Goal: Information Seeking & Learning: Learn about a topic

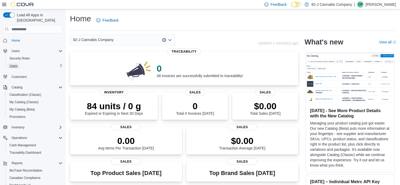
click at [11, 64] on span "Users" at bounding box center [13, 66] width 8 height 4
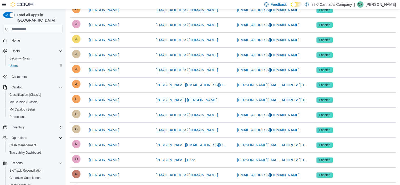
scroll to position [158, 0]
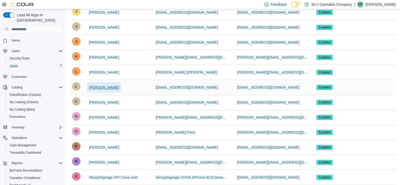
click at [108, 87] on span "[PERSON_NAME]" at bounding box center [104, 87] width 30 height 5
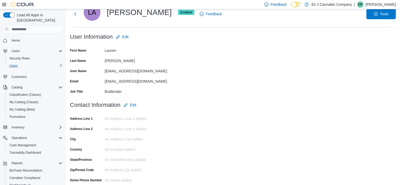
scroll to position [16, 0]
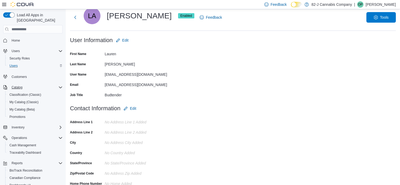
click at [59, 85] on icon "Complex example" at bounding box center [60, 87] width 4 height 4
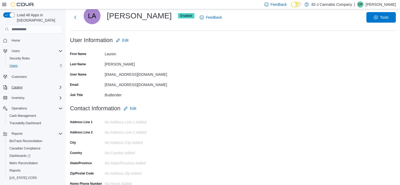
click at [59, 85] on icon "Complex example" at bounding box center [60, 87] width 4 height 4
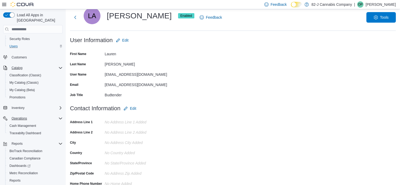
scroll to position [36, 0]
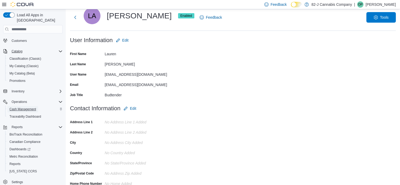
click at [30, 107] on span "Cash Management" at bounding box center [22, 109] width 27 height 4
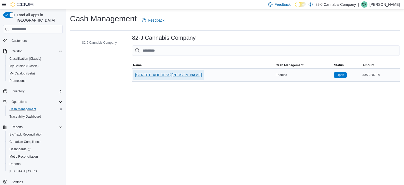
click at [156, 72] on span "[STREET_ADDRESS][PERSON_NAME]" at bounding box center [168, 74] width 67 height 5
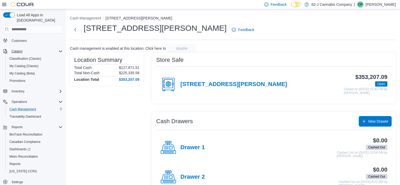
scroll to position [44, 0]
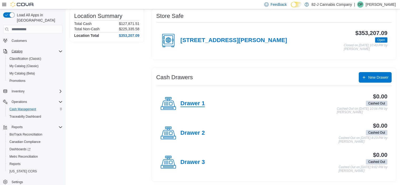
click at [192, 104] on h4 "Drawer 1" at bounding box center [193, 103] width 24 height 7
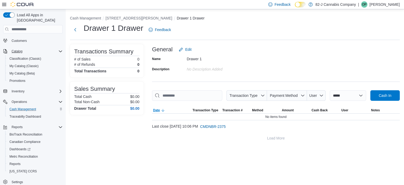
click at [162, 109] on icon "button" at bounding box center [163, 110] width 4 height 4
click at [158, 110] on span "Date" at bounding box center [156, 110] width 7 height 4
click at [253, 97] on span "Transaction Type" at bounding box center [247, 95] width 36 height 11
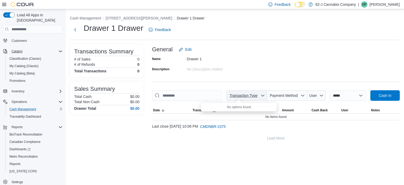
click at [253, 97] on span "Transaction Type" at bounding box center [247, 95] width 36 height 11
click at [261, 96] on icon "button" at bounding box center [263, 95] width 4 height 4
click at [349, 96] on select "**********" at bounding box center [348, 95] width 36 height 11
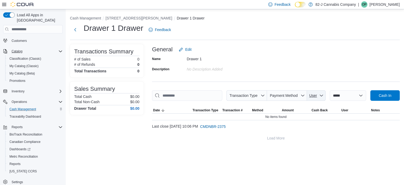
click at [310, 96] on span "User" at bounding box center [316, 95] width 14 height 11
click at [286, 94] on span "Payment Method" at bounding box center [284, 95] width 28 height 4
click at [380, 98] on span "Cash In" at bounding box center [385, 95] width 23 height 11
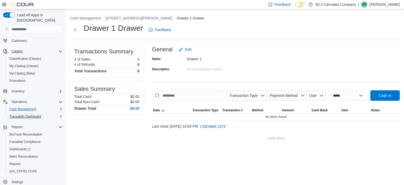
click at [29, 114] on span "Traceabilty Dashboard" at bounding box center [25, 116] width 32 height 4
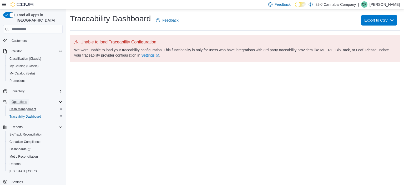
click at [25, 100] on span "Operations" at bounding box center [20, 102] width 16 height 4
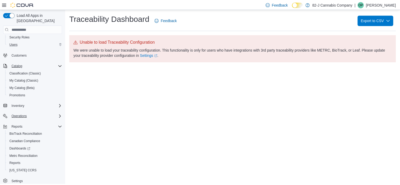
scroll to position [21, 0]
click at [18, 113] on span "Operations" at bounding box center [20, 116] width 16 height 6
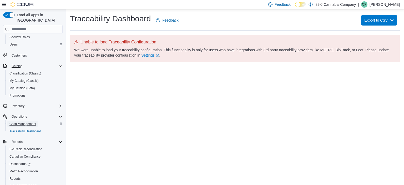
click at [21, 122] on span "Cash Management" at bounding box center [22, 124] width 27 height 4
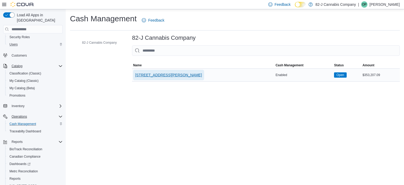
click at [149, 76] on span "[STREET_ADDRESS][PERSON_NAME]" at bounding box center [168, 74] width 67 height 5
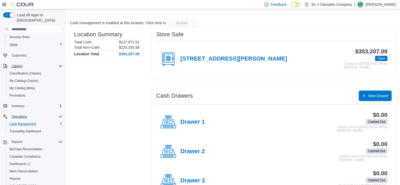
scroll to position [44, 0]
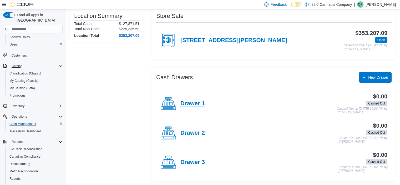
click at [187, 101] on h4 "Drawer 1" at bounding box center [193, 103] width 24 height 7
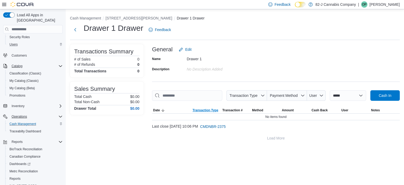
click at [200, 109] on span "Transaction Type" at bounding box center [206, 110] width 26 height 4
click at [200, 109] on span "Transaction Type" at bounding box center [204, 110] width 22 height 4
click at [221, 125] on span "CMDNBR-2375" at bounding box center [213, 126] width 26 height 5
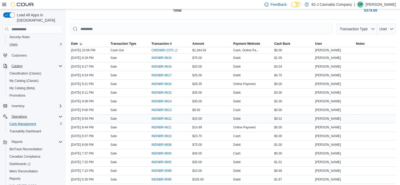
scroll to position [132, 0]
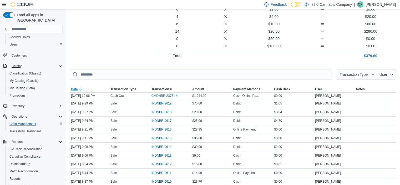
click at [75, 91] on span "Date" at bounding box center [74, 89] width 7 height 4
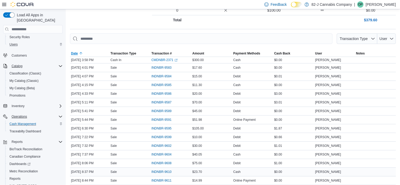
scroll to position [88, 0]
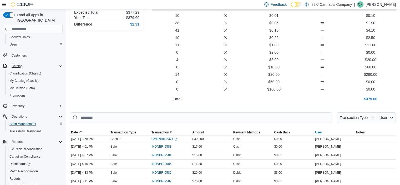
click at [322, 131] on span "User" at bounding box center [318, 132] width 7 height 4
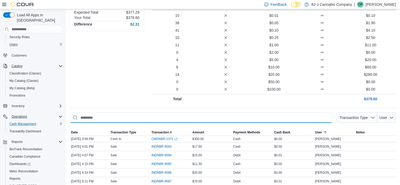
click at [101, 119] on input "This is a search bar. As you type, the results lower in the page will automatic…" at bounding box center [201, 117] width 263 height 11
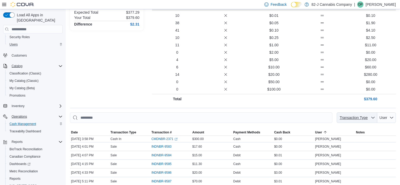
click at [367, 118] on span "Transaction Type" at bounding box center [354, 118] width 28 height 4
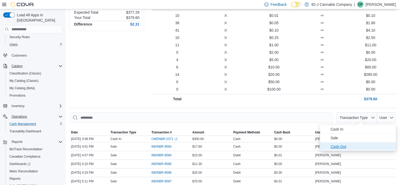
click at [348, 145] on span "Cash Out" at bounding box center [362, 146] width 62 height 6
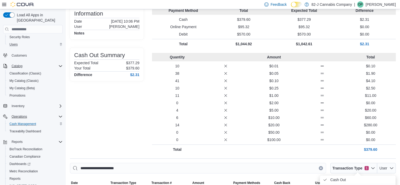
scroll to position [54, 0]
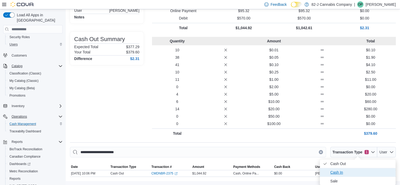
click at [333, 173] on span "Cash In" at bounding box center [362, 172] width 62 height 6
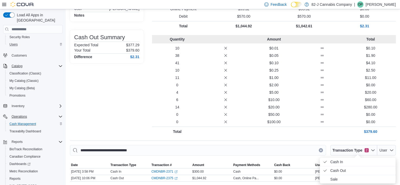
scroll to position [56, 0]
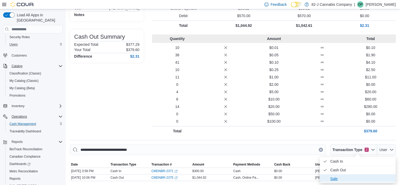
click at [332, 178] on span "Sale" at bounding box center [362, 179] width 62 height 6
type input "**********"
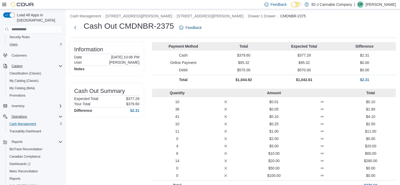
scroll to position [0, 0]
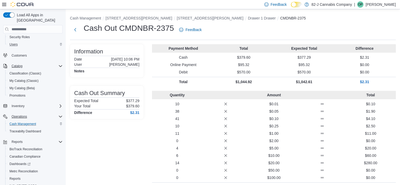
click at [111, 57] on p "[DATE] 10:06 PM" at bounding box center [125, 59] width 28 height 4
click at [248, 17] on button "Drawer 1 Drawer" at bounding box center [262, 18] width 28 height 4
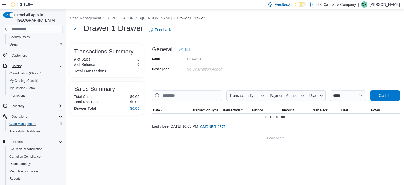
click at [122, 19] on button "[STREET_ADDRESS][PERSON_NAME]" at bounding box center [139, 18] width 67 height 4
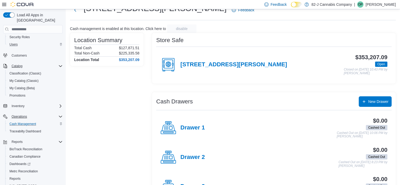
scroll to position [44, 0]
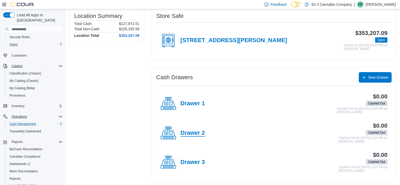
click at [190, 130] on h4 "Drawer 2" at bounding box center [193, 133] width 24 height 7
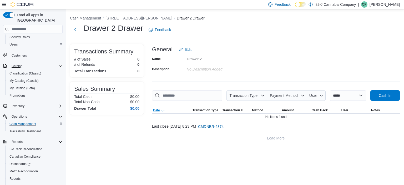
click at [163, 109] on icon "button" at bounding box center [163, 110] width 4 height 4
click at [169, 98] on input "This is a search bar. As you type, the results lower in the page will automatic…" at bounding box center [187, 95] width 70 height 11
click at [224, 128] on span "CMDNBR-2374" at bounding box center [211, 126] width 26 height 5
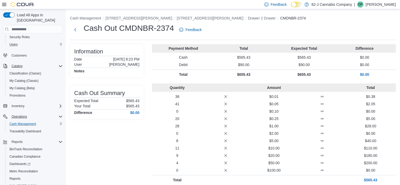
click at [113, 58] on p "[DATE] 8:23 PM" at bounding box center [126, 59] width 26 height 4
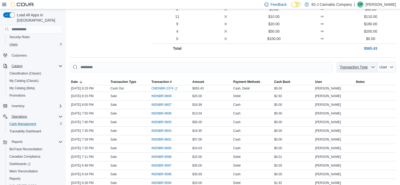
click at [373, 68] on span "Transaction Type" at bounding box center [357, 67] width 36 height 11
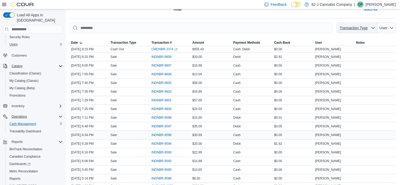
scroll to position [178, 0]
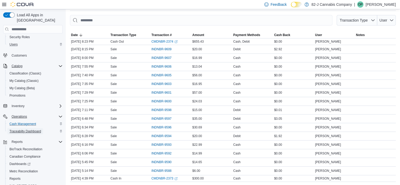
click at [38, 129] on span "Traceabilty Dashboard" at bounding box center [25, 131] width 32 height 4
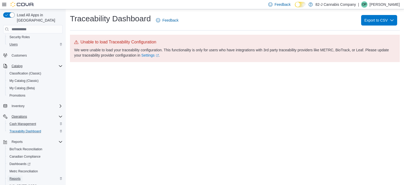
click at [14, 177] on span "Reports" at bounding box center [14, 179] width 11 height 4
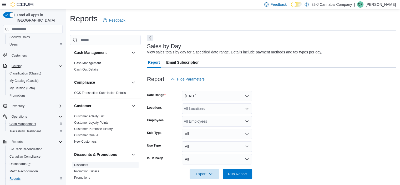
scroll to position [4, 0]
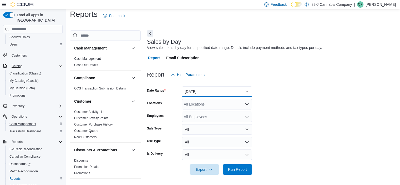
click at [248, 91] on button "[DATE]" at bounding box center [217, 91] width 71 height 11
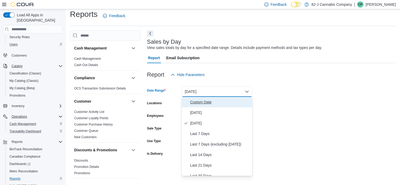
click at [223, 104] on span "Custom Date" at bounding box center [220, 102] width 60 height 6
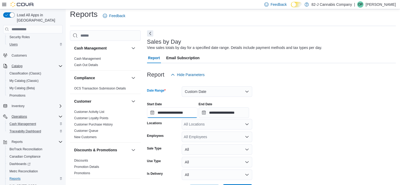
click at [153, 113] on input "**********" at bounding box center [172, 112] width 51 height 11
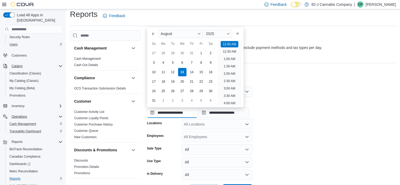
scroll to position [16, 0]
click at [153, 71] on div "10" at bounding box center [153, 72] width 9 height 9
type input "**********"
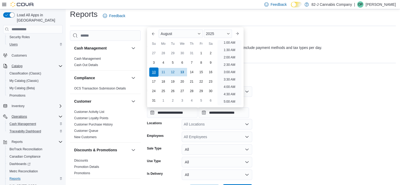
scroll to position [1, 0]
click at [208, 114] on input "**********" at bounding box center [224, 112] width 51 height 11
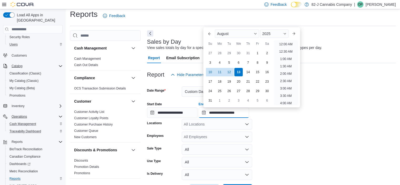
scroll to position [289, 0]
click at [211, 72] on div "10" at bounding box center [210, 72] width 9 height 9
type input "**********"
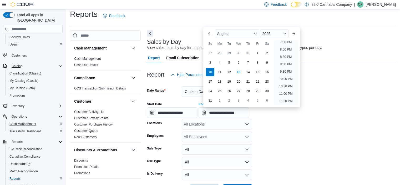
click at [316, 133] on form "**********" at bounding box center [271, 137] width 249 height 115
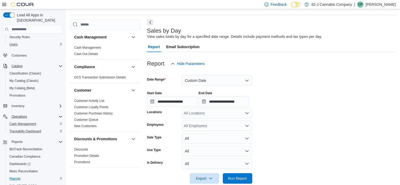
scroll to position [24, 0]
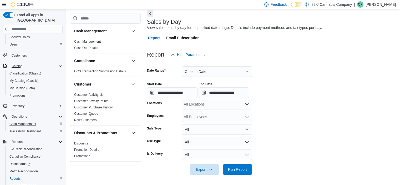
click at [249, 105] on div "All Locations" at bounding box center [217, 104] width 71 height 11
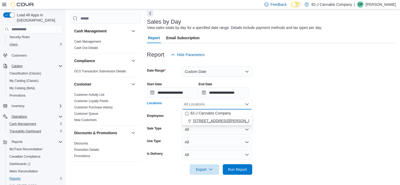
click at [238, 121] on div "[STREET_ADDRESS][PERSON_NAME]" at bounding box center [217, 120] width 64 height 5
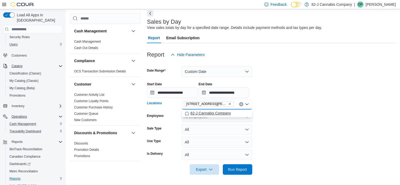
click at [242, 114] on div "82-J Cannabis Company" at bounding box center [217, 113] width 64 height 5
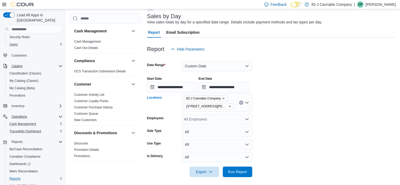
scroll to position [33, 0]
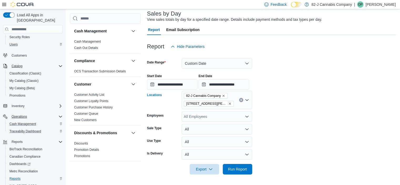
click at [248, 118] on icon "Open list of options" at bounding box center [247, 116] width 4 height 4
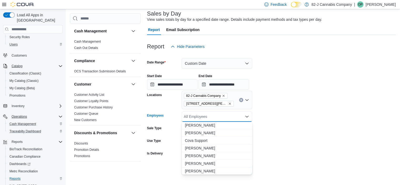
scroll to position [53, 0]
click at [209, 158] on span "[PERSON_NAME]" at bounding box center [217, 156] width 64 height 5
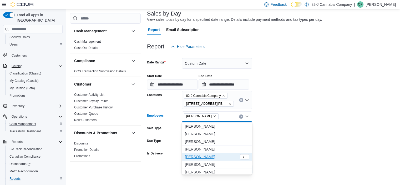
click at [280, 146] on form "**********" at bounding box center [271, 113] width 249 height 123
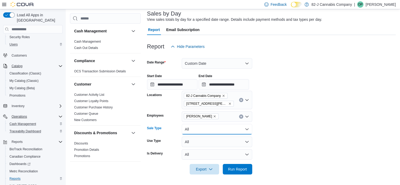
click at [248, 129] on button "All" at bounding box center [217, 129] width 71 height 11
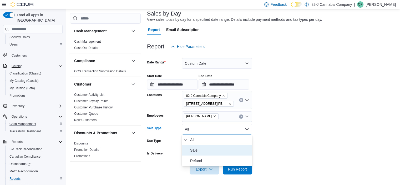
click at [236, 148] on span "Sale" at bounding box center [220, 150] width 60 height 6
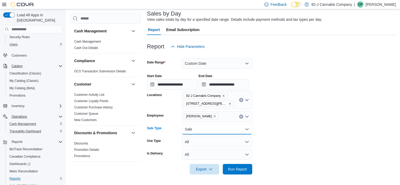
click at [244, 127] on button "Sale" at bounding box center [217, 129] width 71 height 11
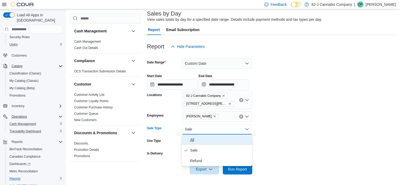
click at [229, 139] on span "All" at bounding box center [220, 140] width 60 height 6
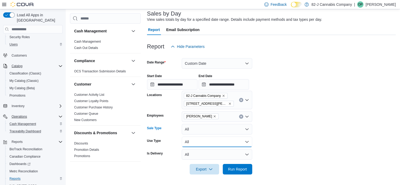
click at [243, 141] on button "All" at bounding box center [217, 142] width 71 height 11
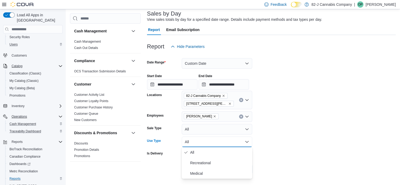
click at [243, 141] on button "All" at bounding box center [217, 142] width 71 height 11
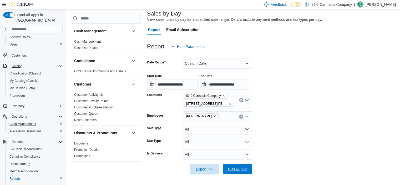
click at [231, 170] on span "Run Report" at bounding box center [237, 168] width 19 height 5
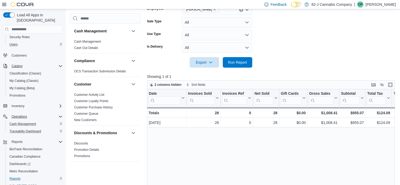
scroll to position [187, 0]
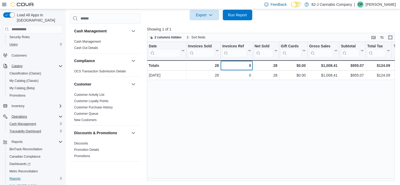
click at [231, 66] on div "0" at bounding box center [236, 65] width 29 height 6
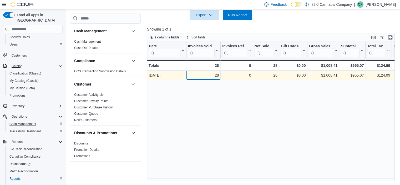
click at [195, 76] on div "28" at bounding box center [203, 75] width 31 height 6
click at [164, 76] on div "[DATE]" at bounding box center [167, 75] width 36 height 6
click at [164, 75] on div "[DATE]" at bounding box center [167, 75] width 36 height 6
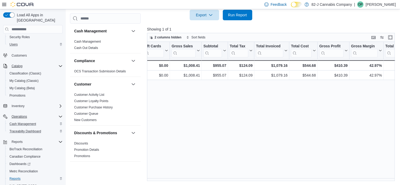
scroll to position [0, 138]
click at [361, 102] on div "Date Click to view column header actions Invoices Sold Click to view column hea…" at bounding box center [272, 111] width 251 height 139
drag, startPoint x: 263, startPoint y: 178, endPoint x: 284, endPoint y: 181, distance: 21.3
click at [284, 181] on div "Reports Feedback Cash Management Cash Management Cash Out Details Compliance OC…" at bounding box center [234, 3] width 336 height 363
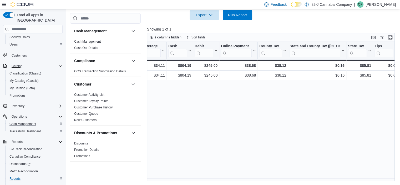
scroll to position [0, 533]
click at [94, 94] on link "Customer Activity List" at bounding box center [89, 95] width 30 height 4
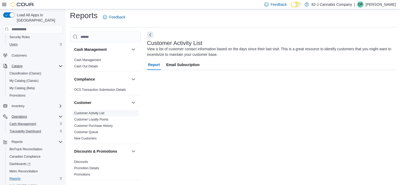
scroll to position [3, 0]
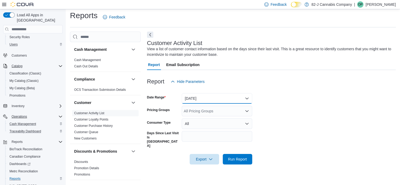
click at [217, 98] on button "[DATE]" at bounding box center [217, 98] width 71 height 11
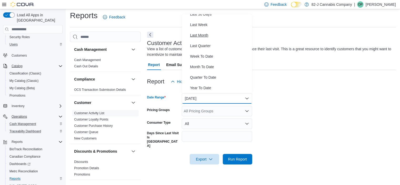
scroll to position [0, 0]
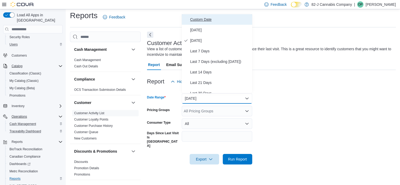
click at [204, 19] on span "Custom Date" at bounding box center [220, 19] width 60 height 6
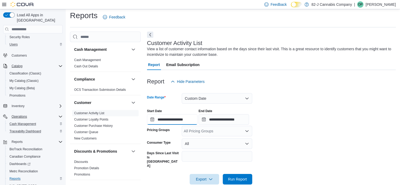
click at [154, 118] on input "**********" at bounding box center [172, 119] width 51 height 11
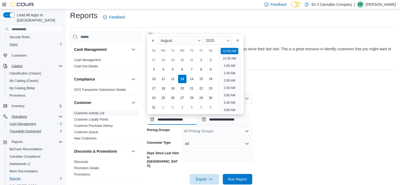
scroll to position [16, 0]
click at [154, 78] on div "10" at bounding box center [153, 78] width 9 height 9
type input "**********"
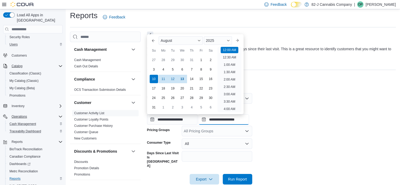
click at [209, 120] on input "**********" at bounding box center [224, 119] width 51 height 11
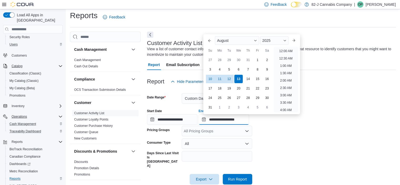
scroll to position [289, 0]
click at [209, 78] on div "10" at bounding box center [210, 78] width 9 height 9
type input "**********"
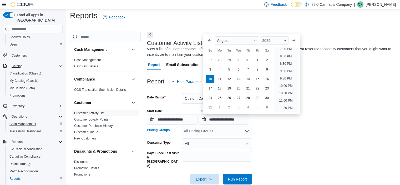
click at [243, 134] on div "All Pricing Groups" at bounding box center [217, 131] width 71 height 11
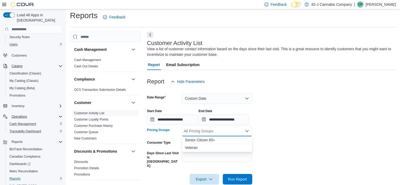
click at [245, 132] on icon "Close list of options" at bounding box center [247, 131] width 4 height 4
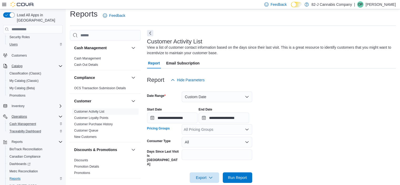
scroll to position [5, 0]
click at [242, 174] on span "Run Report" at bounding box center [237, 176] width 19 height 5
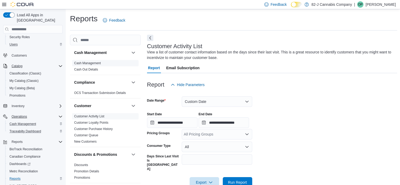
click at [93, 63] on link "Cash Management" at bounding box center [87, 63] width 27 height 4
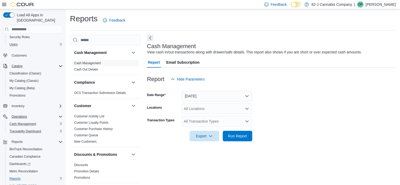
scroll to position [3, 0]
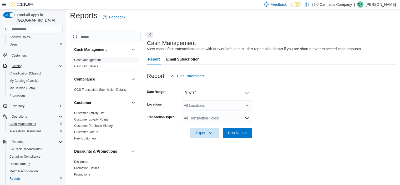
click at [200, 94] on button "[DATE]" at bounding box center [217, 93] width 71 height 11
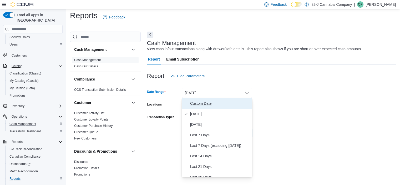
click at [200, 99] on button "Custom Date" at bounding box center [217, 103] width 71 height 11
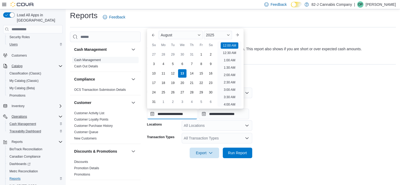
click at [152, 113] on input "**********" at bounding box center [172, 114] width 51 height 11
click at [152, 73] on div "10" at bounding box center [153, 73] width 9 height 9
type input "**********"
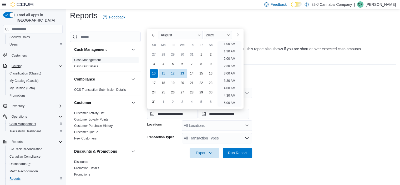
scroll to position [1, 0]
click at [207, 115] on input "**********" at bounding box center [224, 114] width 51 height 11
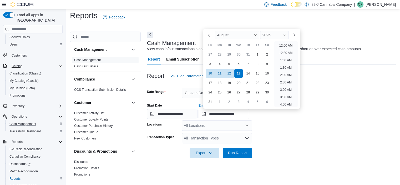
scroll to position [289, 0]
click at [211, 74] on div "10" at bounding box center [210, 73] width 9 height 9
type input "**********"
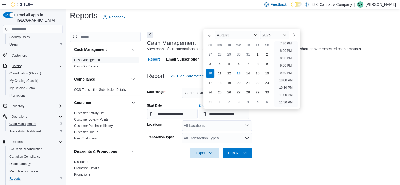
click at [292, 127] on form "**********" at bounding box center [271, 119] width 249 height 77
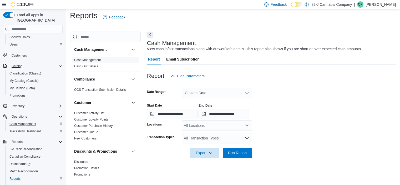
click at [241, 126] on div "All Locations" at bounding box center [217, 125] width 71 height 11
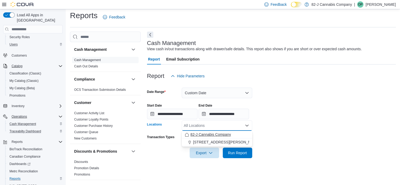
click at [227, 136] on span "82-J Cannabis Company" at bounding box center [211, 134] width 41 height 5
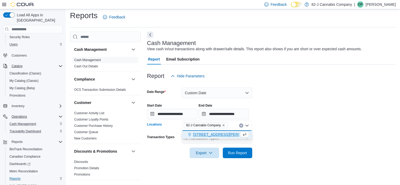
click at [206, 134] on span "[STREET_ADDRESS][PERSON_NAME]" at bounding box center [226, 134] width 67 height 5
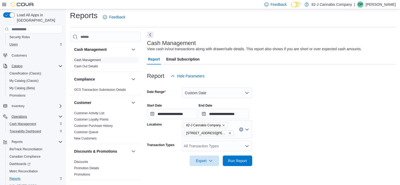
click at [274, 139] on form "**********" at bounding box center [271, 123] width 249 height 85
click at [247, 145] on icon "Open list of options" at bounding box center [247, 146] width 4 height 4
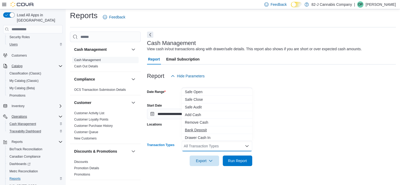
scroll to position [31, 0]
click at [209, 114] on span "Drawer Cash Out" at bounding box center [217, 113] width 64 height 5
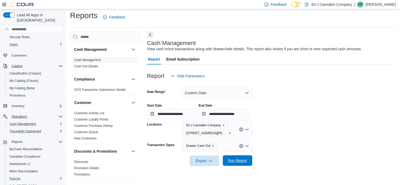
click at [242, 159] on span "Run Report" at bounding box center [237, 160] width 19 height 5
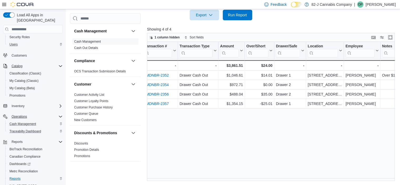
scroll to position [0, 68]
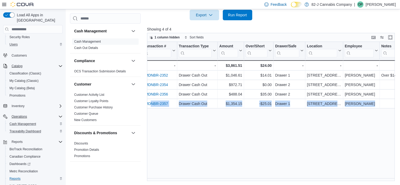
click at [158, 106] on div "Date Click to view column header actions Transaction # Click to view column hea…" at bounding box center [272, 111] width 251 height 139
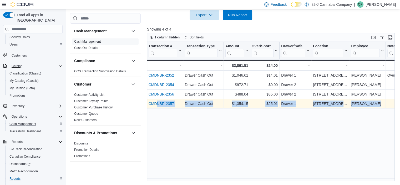
click at [159, 105] on link "CMDNBR-2357" at bounding box center [161, 104] width 26 height 4
click at [169, 103] on link "CMDNBR-2357" at bounding box center [161, 104] width 26 height 4
